Goal: Transaction & Acquisition: Subscribe to service/newsletter

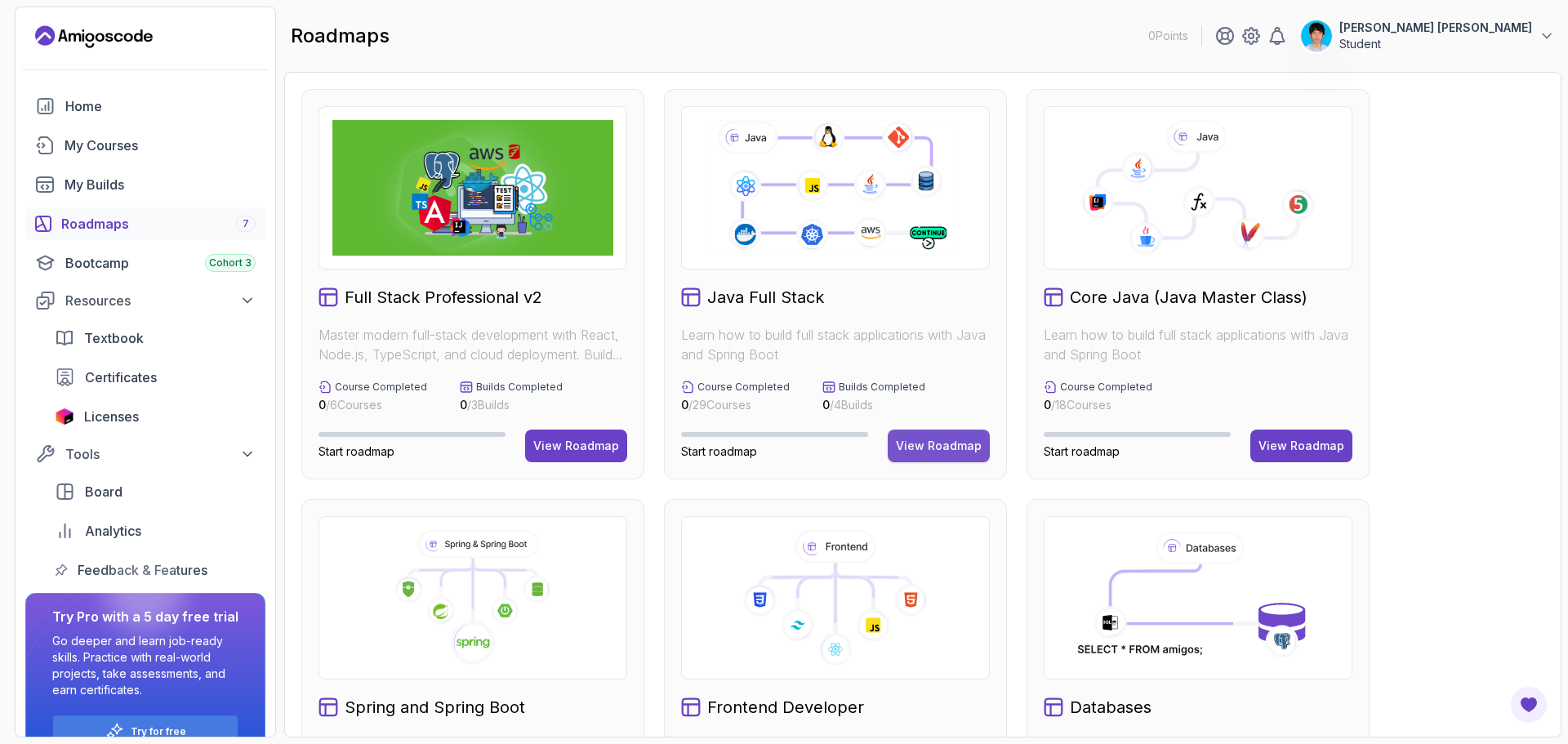
click at [954, 440] on div "View Roadmap" at bounding box center [939, 446] width 86 height 16
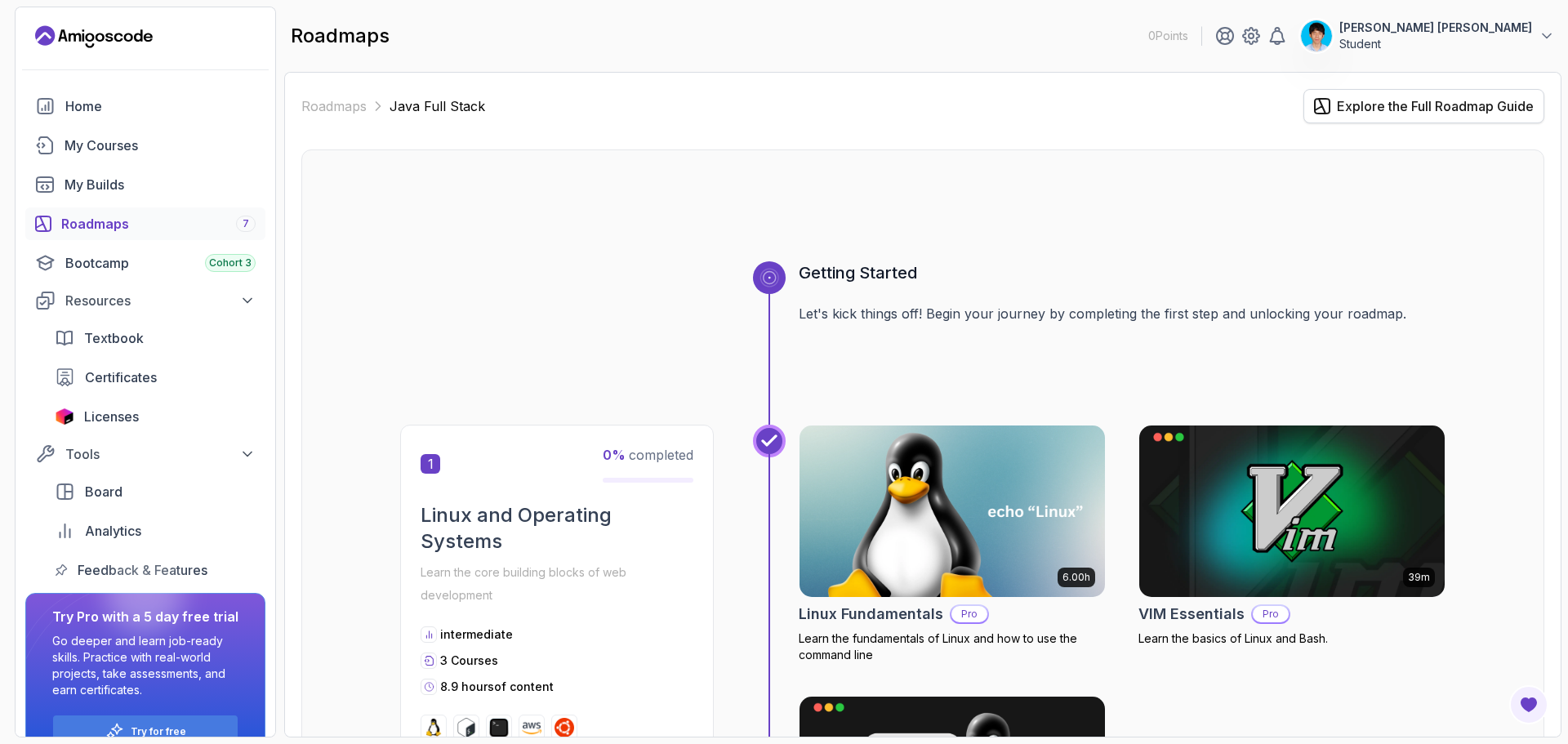
click at [1410, 101] on div "Explore the Full Roadmap Guide" at bounding box center [1435, 106] width 197 height 19
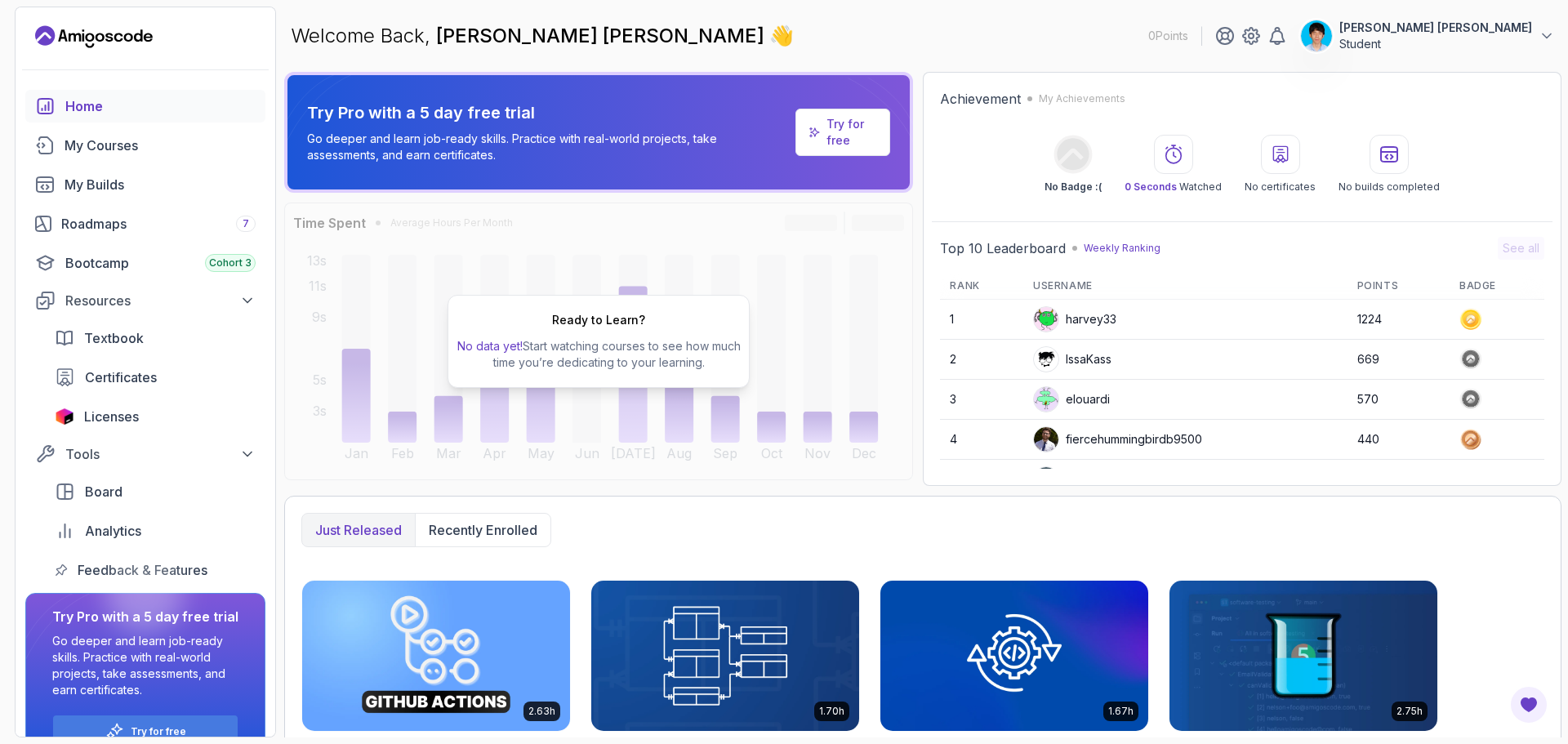
click at [867, 129] on p "Try for free" at bounding box center [852, 132] width 51 height 33
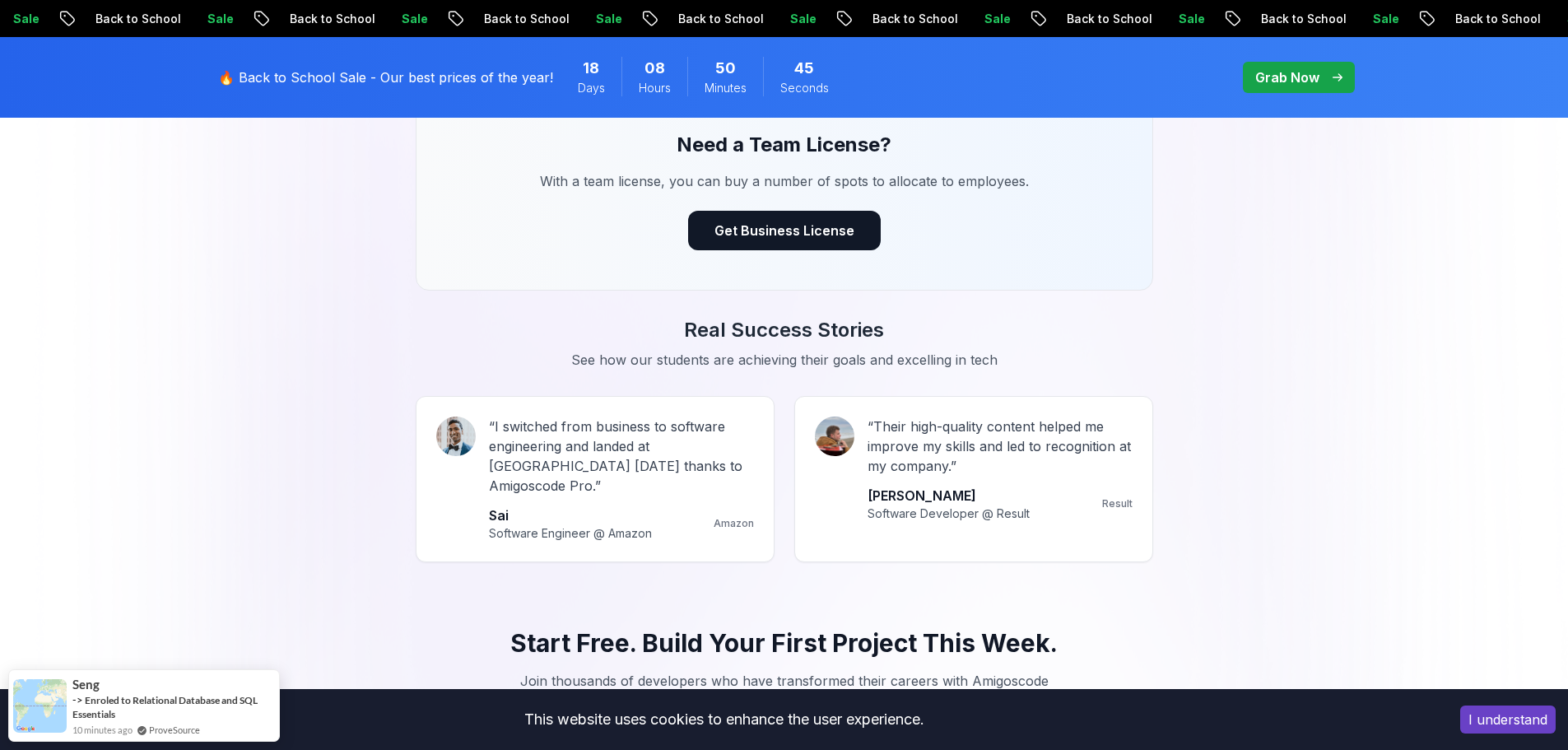
scroll to position [1728, 0]
